Goal: Information Seeking & Learning: Learn about a topic

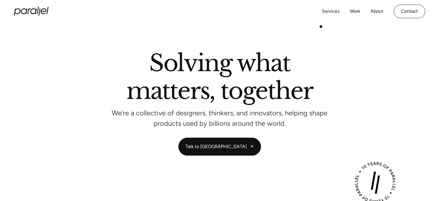
click at [297, 82] on h2 "Solving what matters, together" at bounding box center [220, 78] width 187 height 53
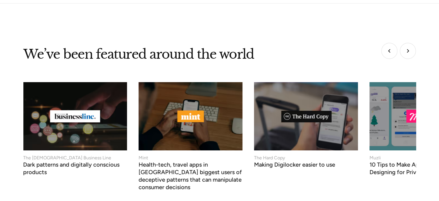
scroll to position [2363, 0]
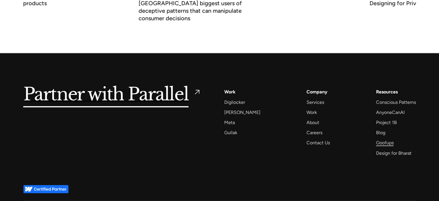
click at [383, 139] on div "Goofups" at bounding box center [385, 143] width 18 height 8
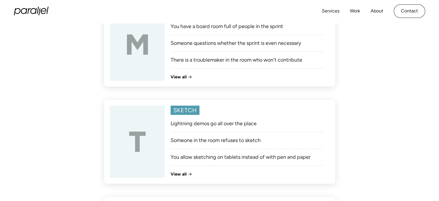
scroll to position [318, 0]
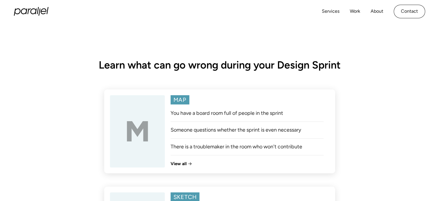
click at [180, 161] on h1 "View all" at bounding box center [179, 163] width 16 height 5
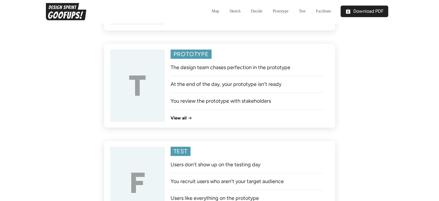
scroll to position [664, 0]
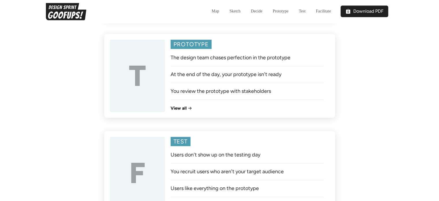
click at [189, 106] on img at bounding box center [190, 108] width 4 height 4
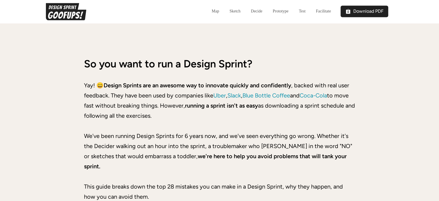
scroll to position [1040, 0]
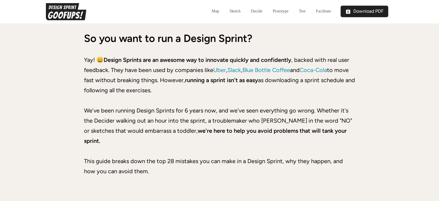
click at [335, 156] on p "Yay! 😄 Design Sprints are an awesome way to innovate quickly and confidently , …" at bounding box center [220, 115] width 272 height 121
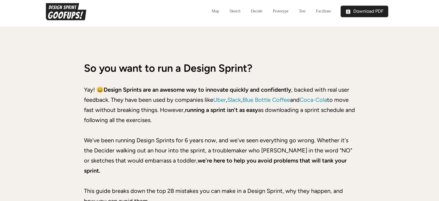
scroll to position [982, 0]
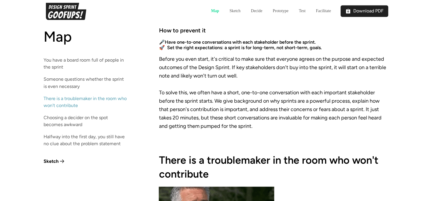
scroll to position [1155, 0]
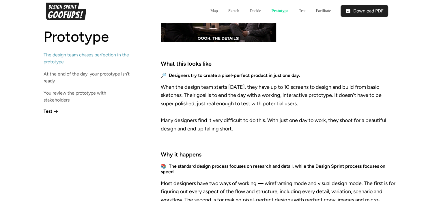
scroll to position [318, 0]
